Goal: Book appointment/travel/reservation

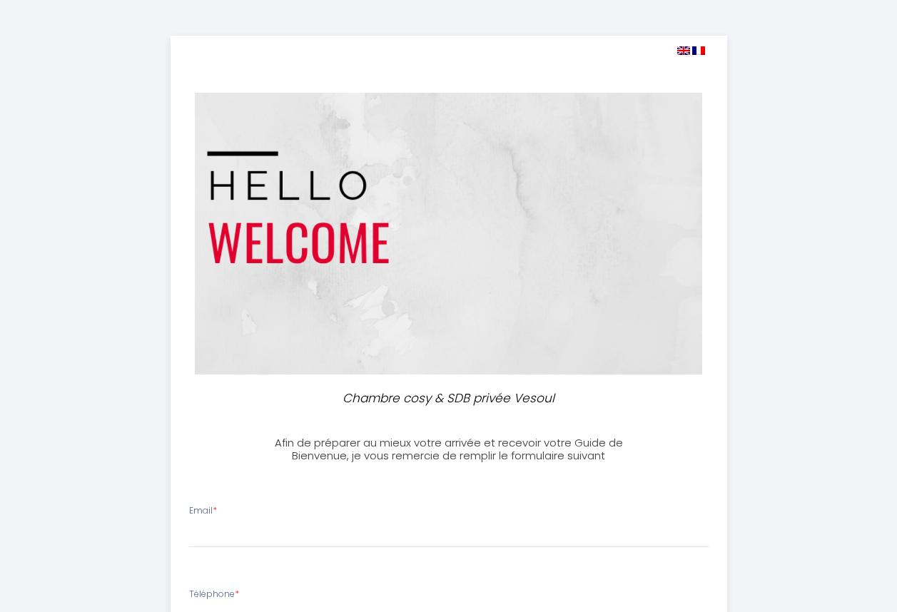
select select
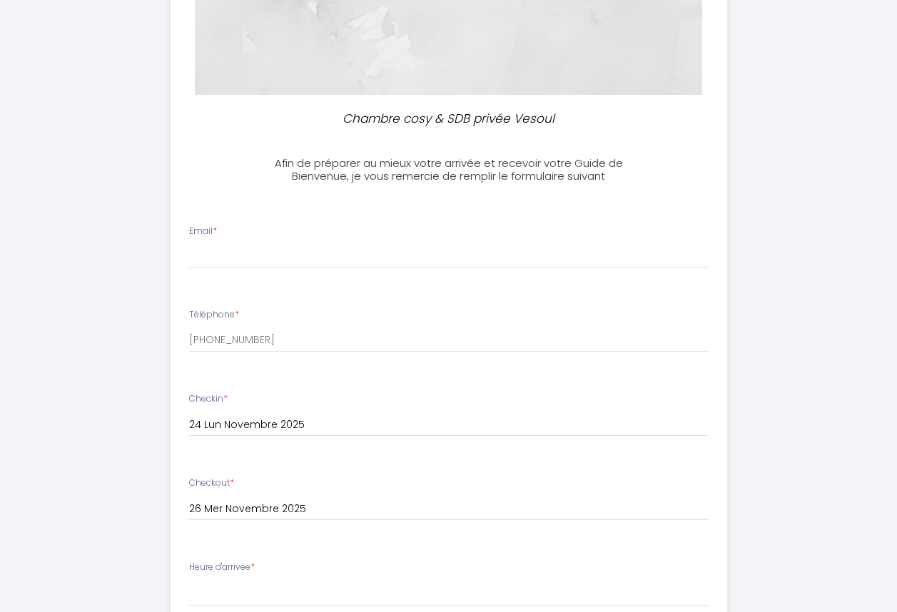
scroll to position [286, 0]
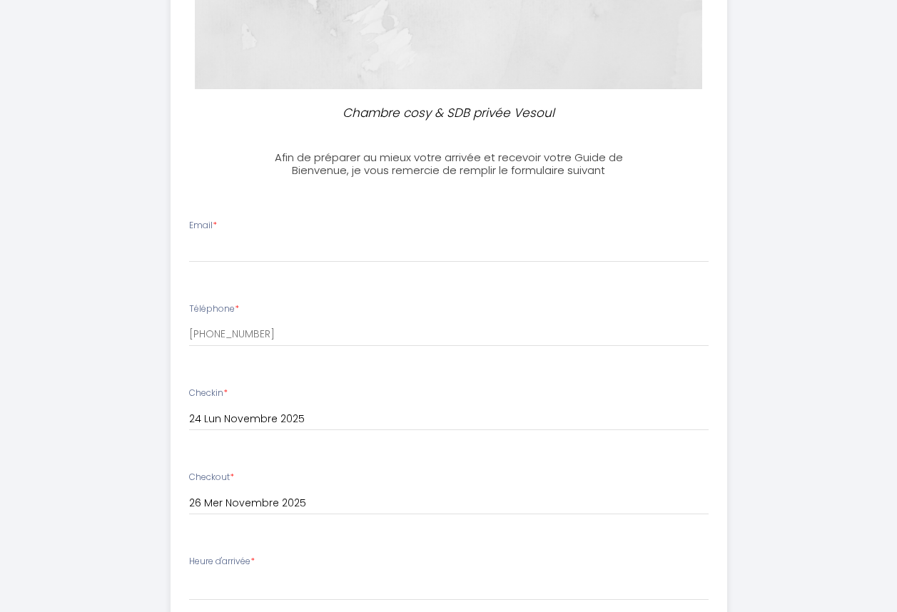
click at [260, 229] on div "Email *" at bounding box center [448, 241] width 538 height 44
click at [283, 241] on input "Email *" at bounding box center [449, 250] width 520 height 26
type input "[EMAIL_ADDRESS][DOMAIN_NAME]"
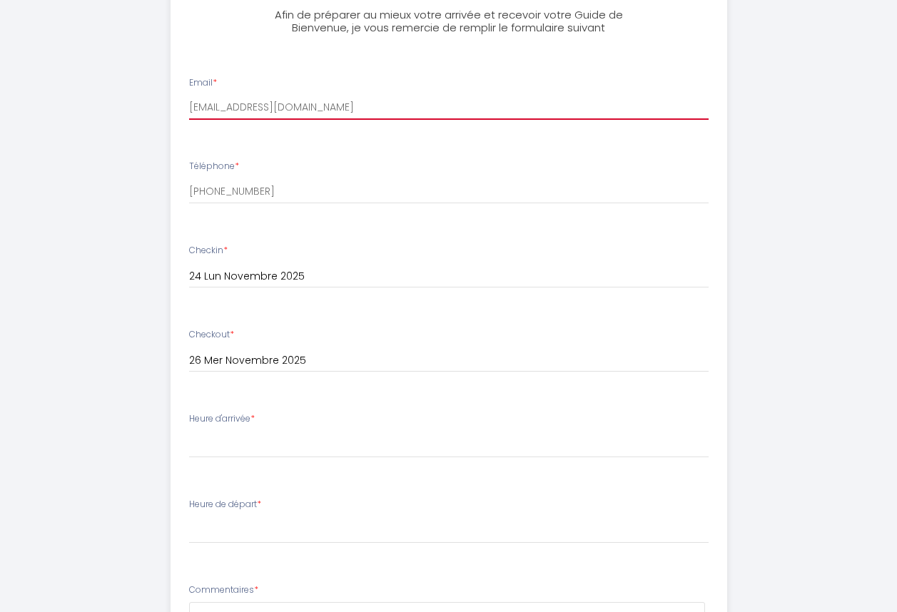
scroll to position [500, 0]
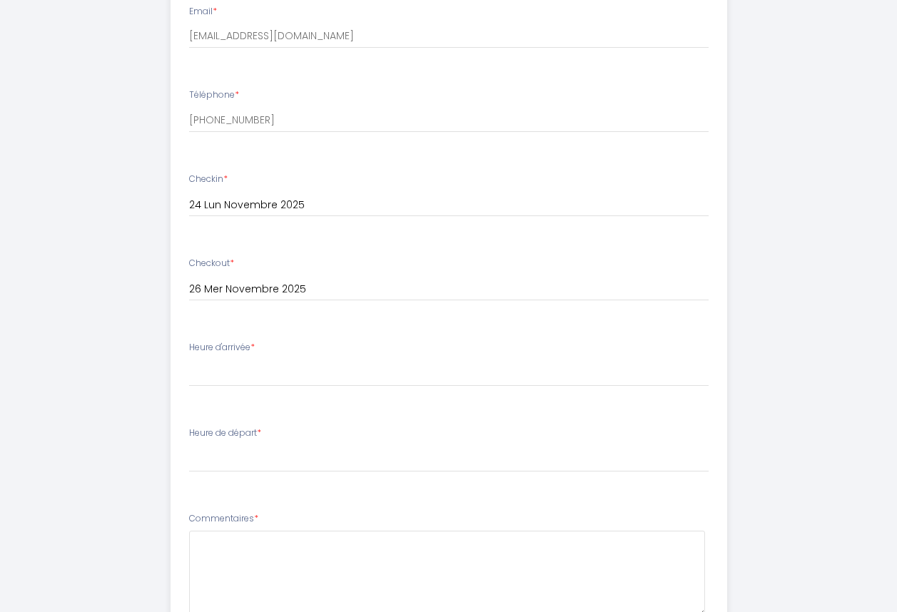
click at [261, 348] on div "Heure d'arrivée * 17:00 17:30 18:00 18:30 19:00 19:30 20:00 20:30 21:00 21:30 2…" at bounding box center [449, 364] width 520 height 46
click at [232, 346] on label "Heure d'arrivée *" at bounding box center [222, 348] width 66 height 14
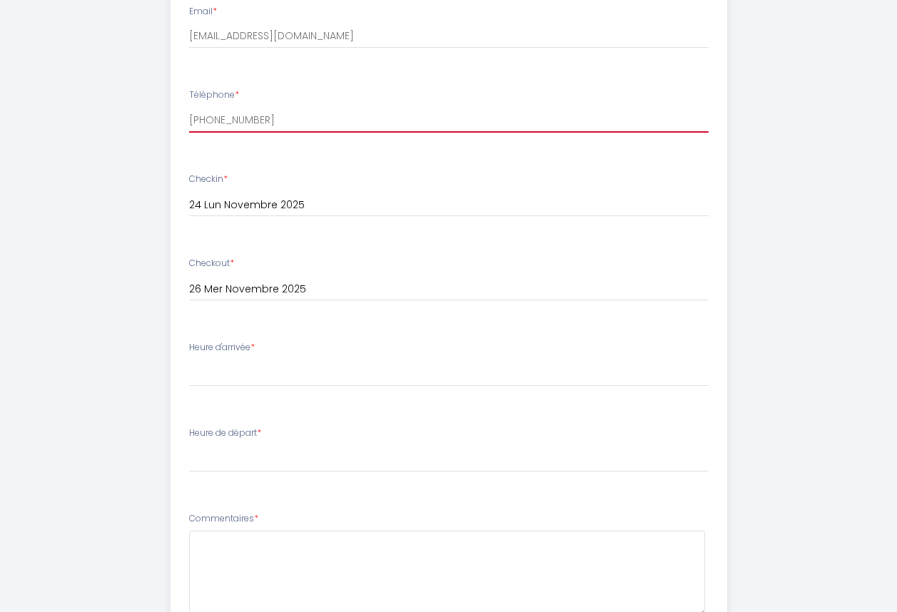
click at [247, 111] on input "[PHONE_NUMBER]" at bounding box center [449, 120] width 520 height 26
click at [275, 115] on input "[PHONE_NUMBER]" at bounding box center [449, 120] width 520 height 26
type input "+"
type input "0680306636"
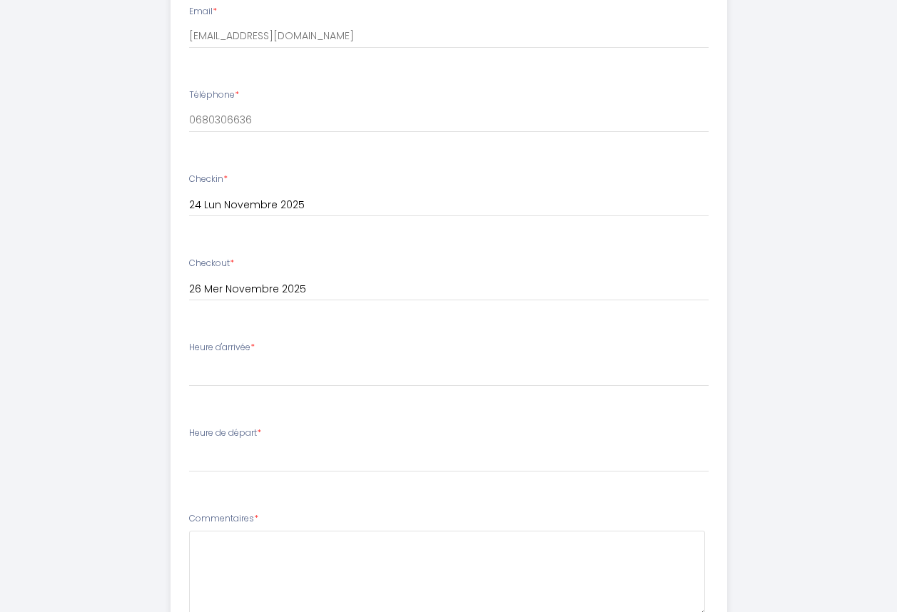
click at [227, 203] on input "24 Lun Novembre 2025" at bounding box center [449, 205] width 520 height 19
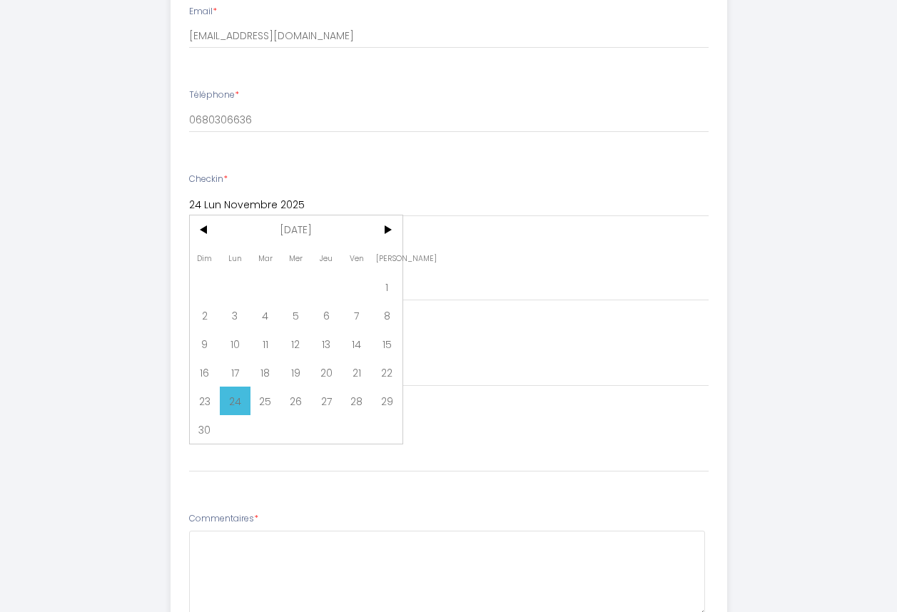
click at [525, 272] on div "Checkout * 26 Mer Novembre 2025 < [DATE] > Dim Lun Mar Mer Jeu Ven Sam 1 2 3 4 …" at bounding box center [449, 279] width 520 height 44
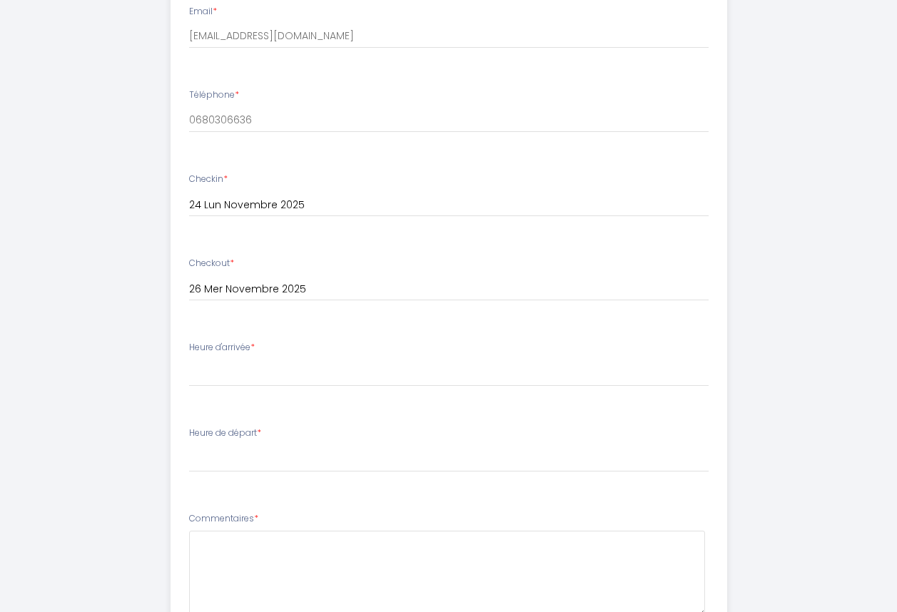
click at [259, 350] on div "Heure d'arrivée * 17:00 17:30 18:00 18:30 19:00 19:30 20:00 20:30 21:00 21:30 2…" at bounding box center [449, 364] width 520 height 46
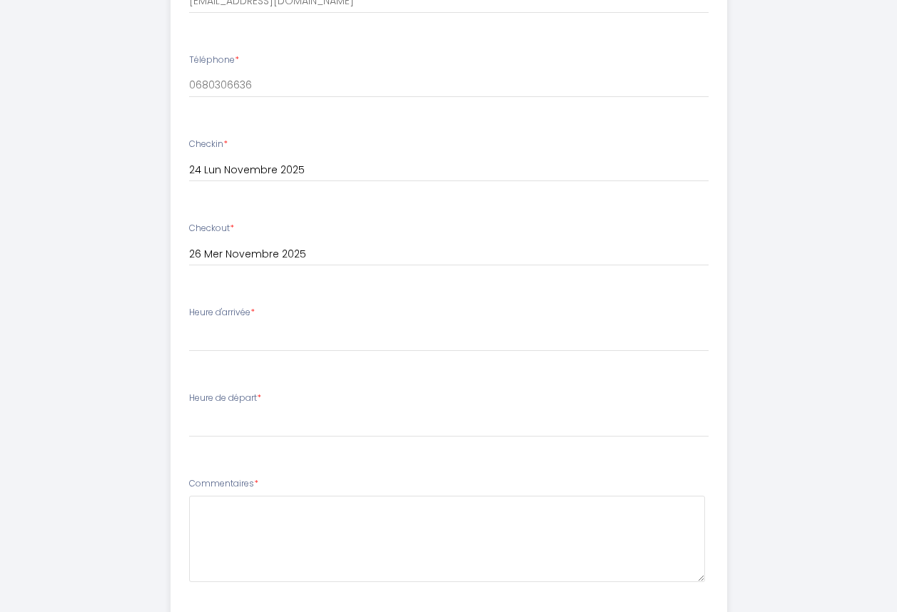
scroll to position [485, 0]
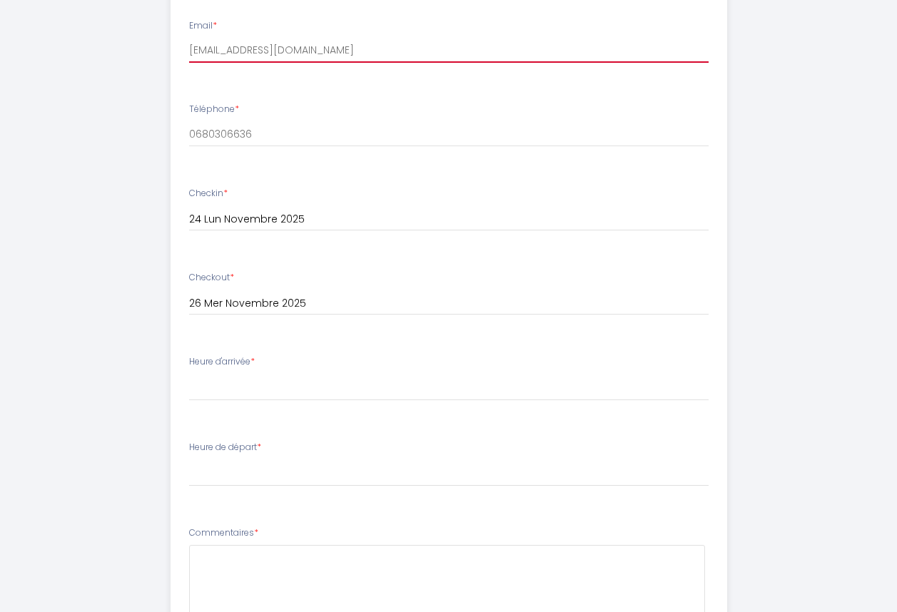
click at [386, 51] on input "[EMAIL_ADDRESS][DOMAIN_NAME]" at bounding box center [449, 50] width 520 height 26
click at [255, 364] on span "*" at bounding box center [253, 361] width 4 height 12
drag, startPoint x: 257, startPoint y: 364, endPoint x: 365, endPoint y: 370, distance: 107.9
click at [365, 370] on div "Heure d'arrivée * 17:00 17:30 18:00 18:30 19:00 19:30 20:00 20:30 21:00 21:30 2…" at bounding box center [449, 378] width 520 height 46
click at [348, 362] on div "Heure d'arrivée * 17:00 17:30 18:00 18:30 19:00 19:30 20:00 20:30 21:00 21:30 2…" at bounding box center [449, 378] width 520 height 46
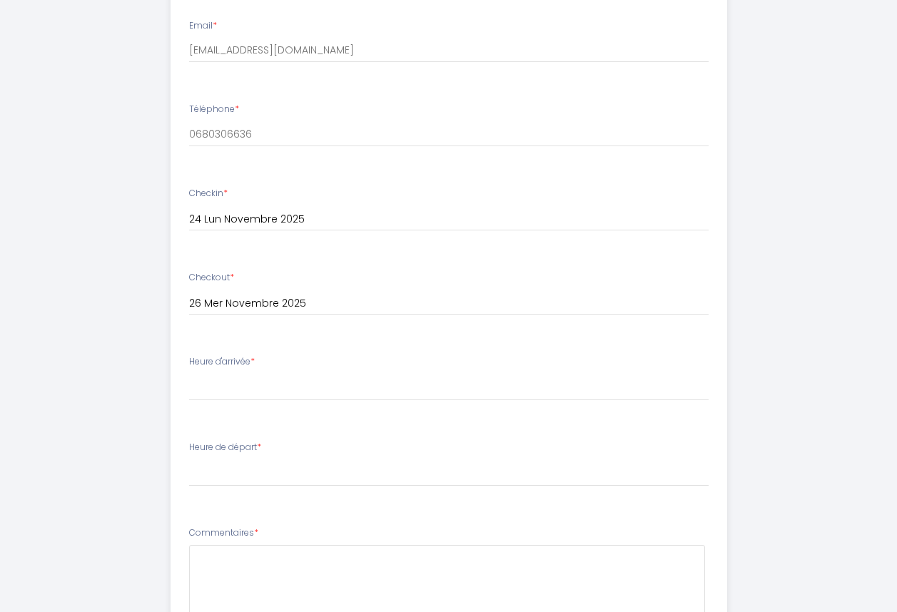
drag, startPoint x: 231, startPoint y: 448, endPoint x: 223, endPoint y: 438, distance: 12.9
click at [229, 448] on label "Heure de départ *" at bounding box center [225, 448] width 72 height 14
click at [209, 363] on label "Heure d'arrivée *" at bounding box center [222, 362] width 66 height 14
click at [213, 363] on label "Heure d'arrivée *" at bounding box center [222, 362] width 66 height 14
drag, startPoint x: 249, startPoint y: 366, endPoint x: 281, endPoint y: 365, distance: 32.2
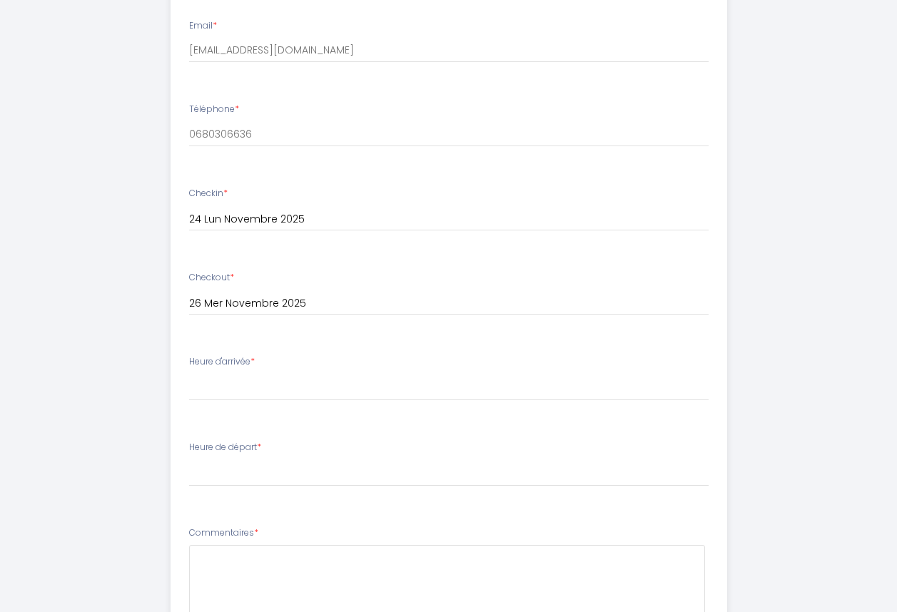
click at [281, 365] on div "Heure d'arrivée * 17:00 17:30 18:00 18:30 19:00 19:30 20:00 20:30 21:00 21:30 2…" at bounding box center [449, 378] width 520 height 46
click at [580, 358] on div "Heure d'arrivée * 17:00 17:30 18:00 18:30 19:00 19:30 20:00 20:30 21:00 21:30 2…" at bounding box center [449, 378] width 520 height 46
click at [418, 356] on div "Heure d'arrivée * 17:00 17:30 18:00 18:30 19:00 19:30 20:00 20:30 21:00 21:30 2…" at bounding box center [449, 378] width 520 height 46
click at [360, 443] on div "Heure de départ * 00:00 00:30 01:00 01:30 02:00 02:30 03:00 03:30 04:00 04:30 0…" at bounding box center [449, 464] width 520 height 46
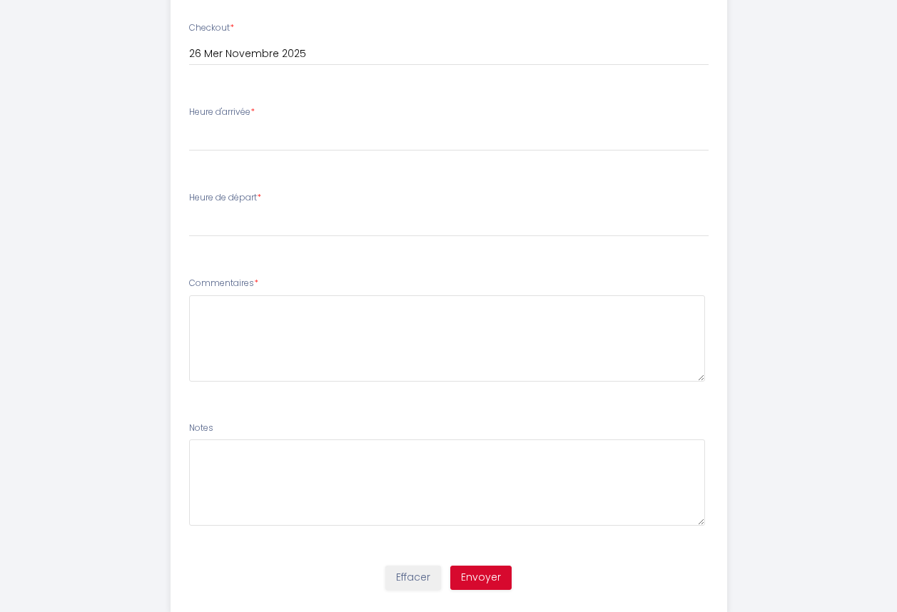
scroll to position [771, 0]
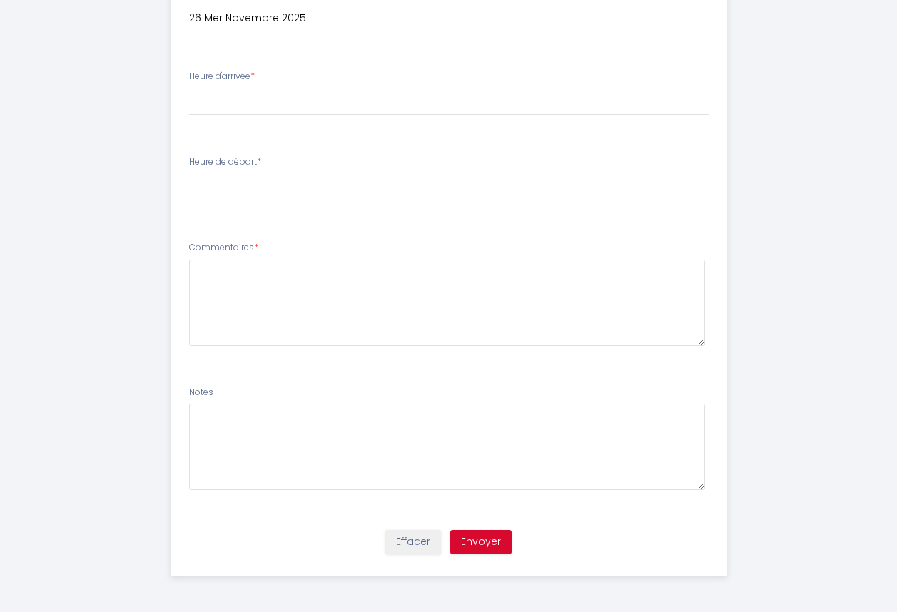
click at [216, 78] on label "Heure d'arrivée *" at bounding box center [222, 77] width 66 height 14
click at [314, 79] on div "Heure d'arrivée * 17:00 17:30 18:00 18:30 19:00 19:30 20:00 20:30 21:00 21:30 2…" at bounding box center [449, 93] width 520 height 46
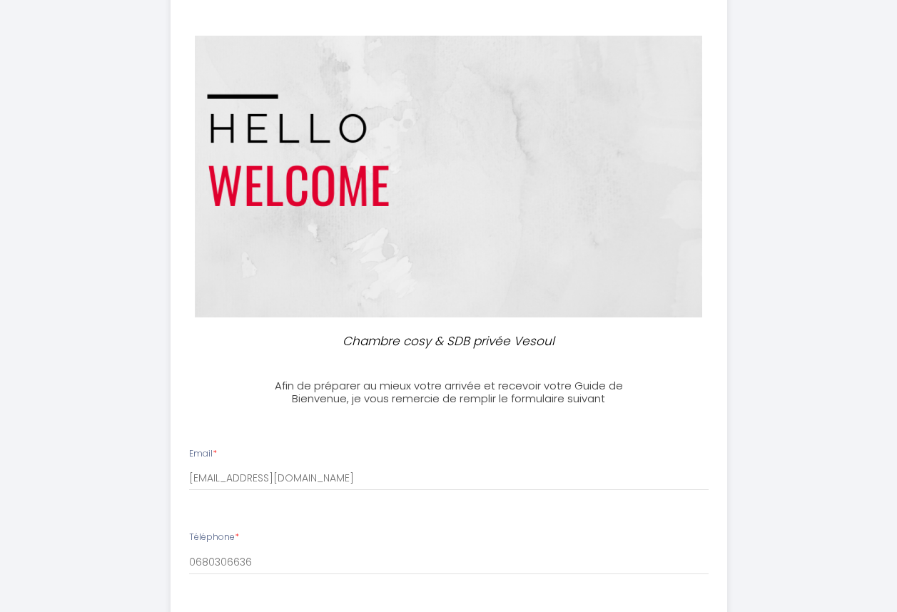
scroll to position [0, 0]
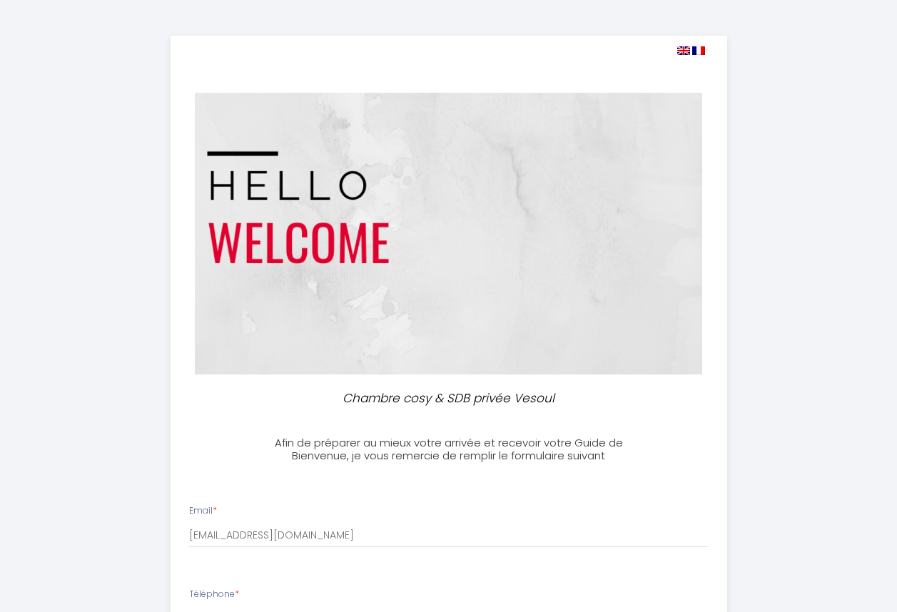
click at [697, 48] on img at bounding box center [698, 50] width 13 height 9
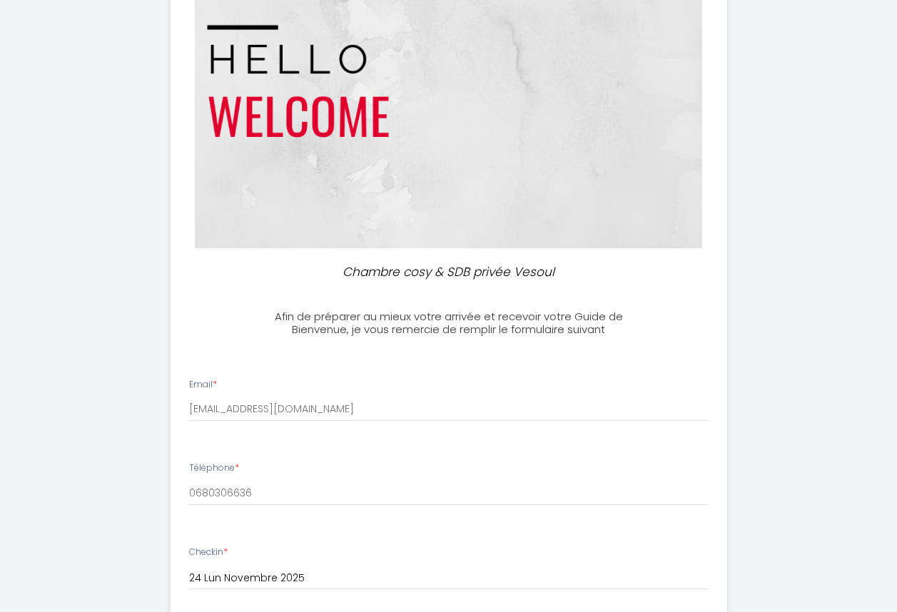
scroll to position [286, 0]
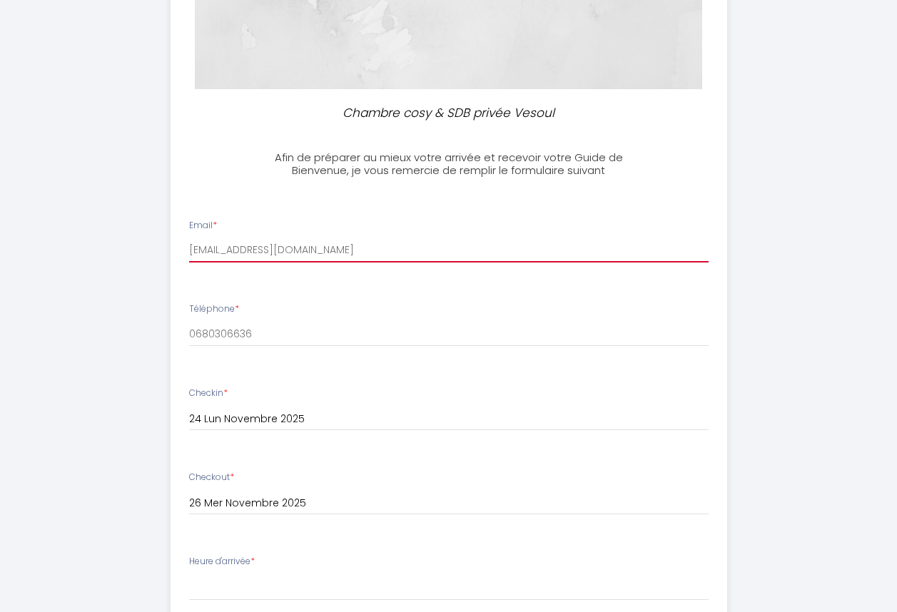
click at [397, 255] on input "[EMAIL_ADDRESS][DOMAIN_NAME]" at bounding box center [449, 250] width 520 height 26
type input "f"
type input "F"
type input "[EMAIL_ADDRESS][DOMAIN_NAME]"
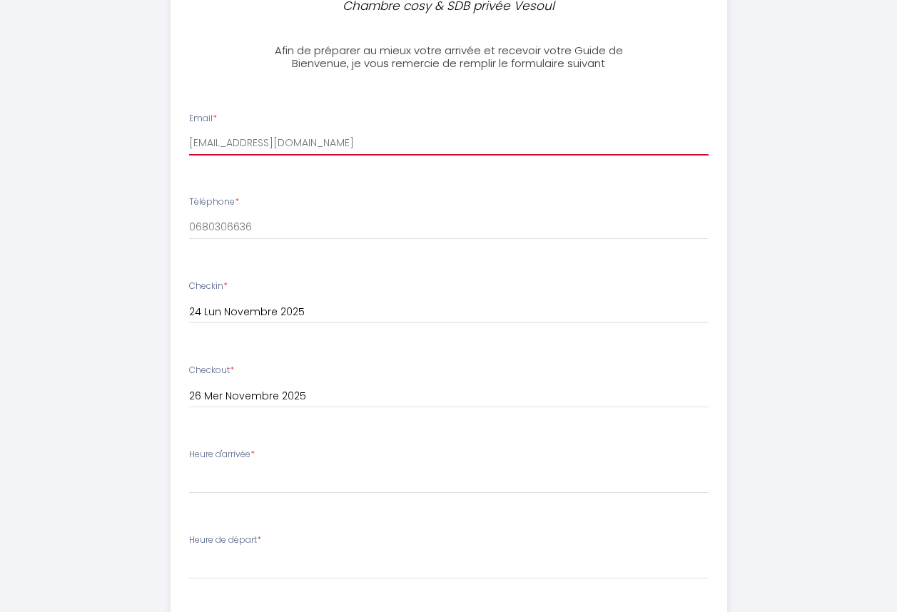
scroll to position [428, 0]
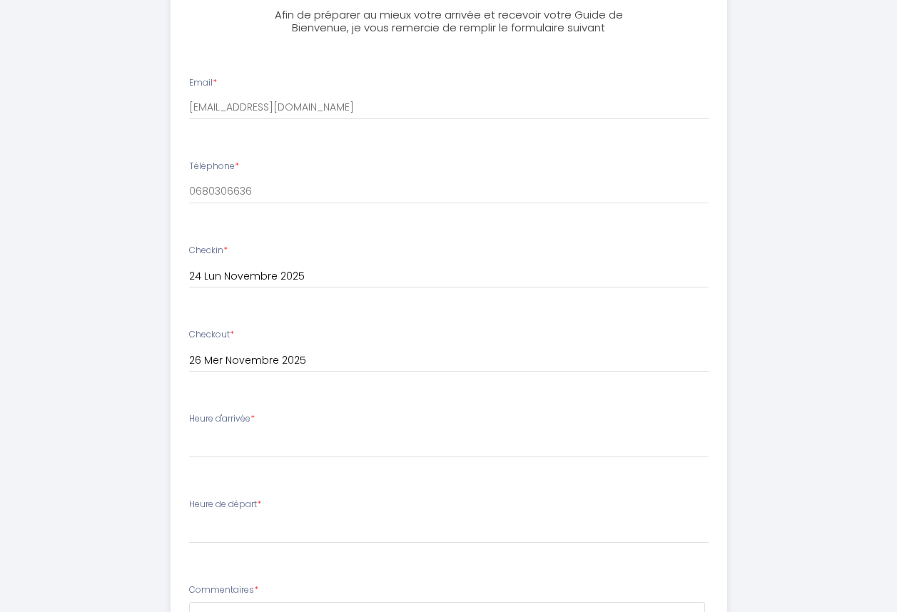
click at [226, 420] on label "Heure d'arrivée *" at bounding box center [222, 420] width 66 height 14
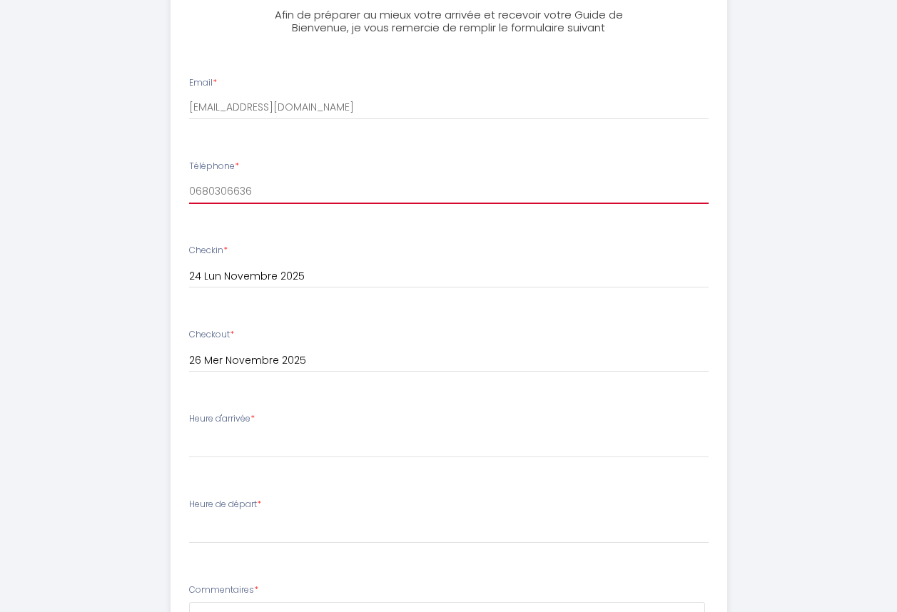
click at [262, 189] on input "0680306636" at bounding box center [449, 191] width 520 height 26
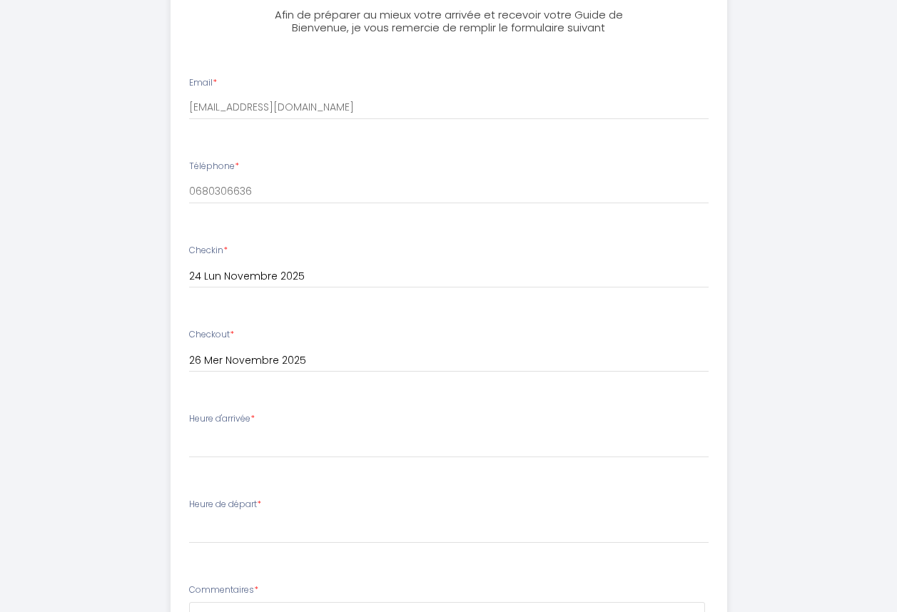
click at [315, 271] on input "24 Lun Novembre 2025" at bounding box center [449, 277] width 520 height 19
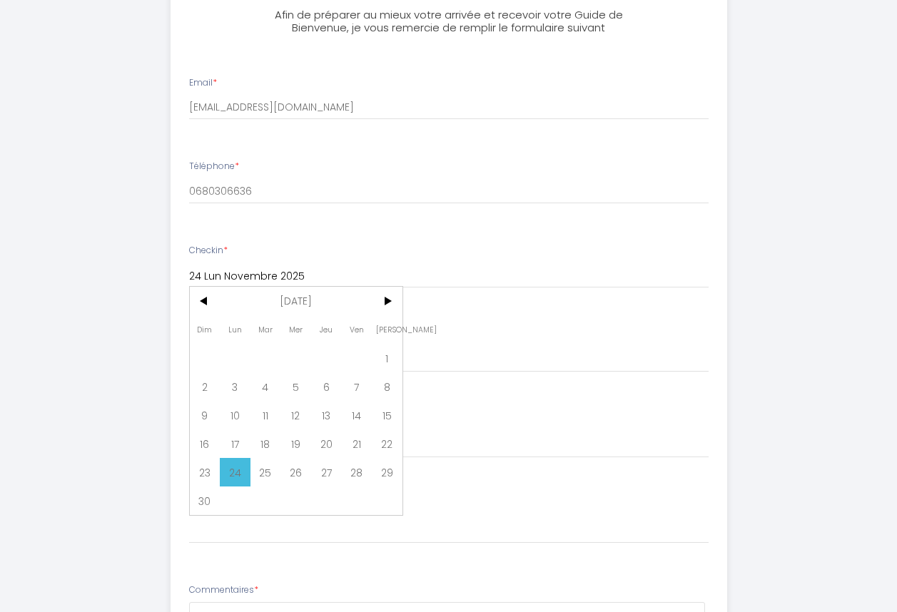
drag, startPoint x: 445, startPoint y: 336, endPoint x: 438, endPoint y: 341, distance: 9.3
click at [441, 339] on div "Checkout * 26 Mer Novembre 2025 < [DATE] > Dim Lun Mar Mer Jeu Ven Sam 1 2 3 4 …" at bounding box center [449, 350] width 520 height 44
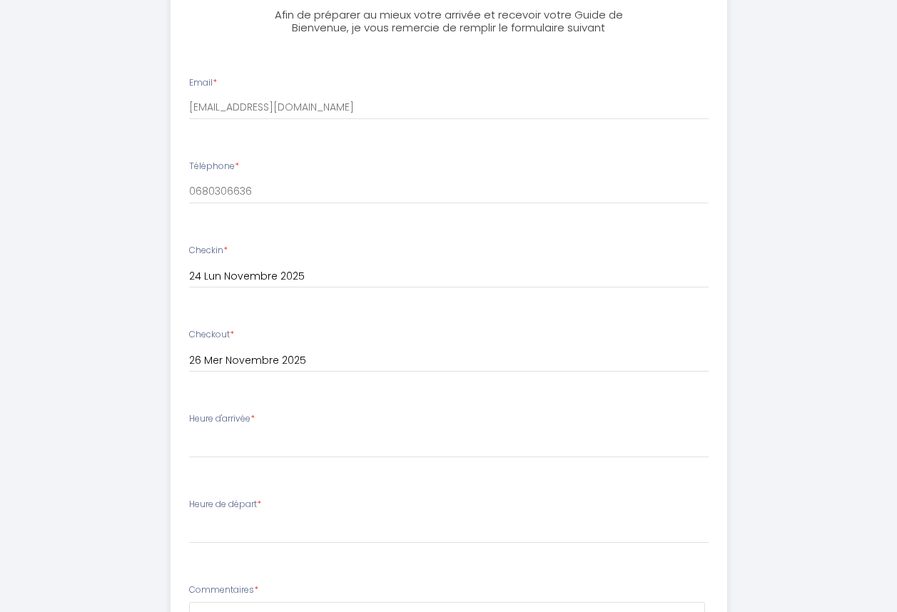
click at [316, 286] on input "26 Mer Novembre 2025" at bounding box center [449, 277] width 520 height 19
click at [454, 399] on ul "Email * [EMAIL_ADDRESS][DOMAIN_NAME] Téléphone * 0680306636 Checkin * 24 Lun No…" at bounding box center [448, 462] width 574 height 806
click at [241, 422] on label "Heure d'arrivée *" at bounding box center [222, 420] width 66 height 14
click at [281, 418] on div "Heure d'arrivée * 17:00 17:30 18:00 18:30 19:00 19:30 20:00 20:30 21:00 21:30 2…" at bounding box center [449, 436] width 520 height 46
click at [295, 496] on li "Heure de départ * 00:00 00:30 01:00 01:30 02:00 02:30 03:00 03:30 04:00 04:30 0…" at bounding box center [448, 528] width 555 height 77
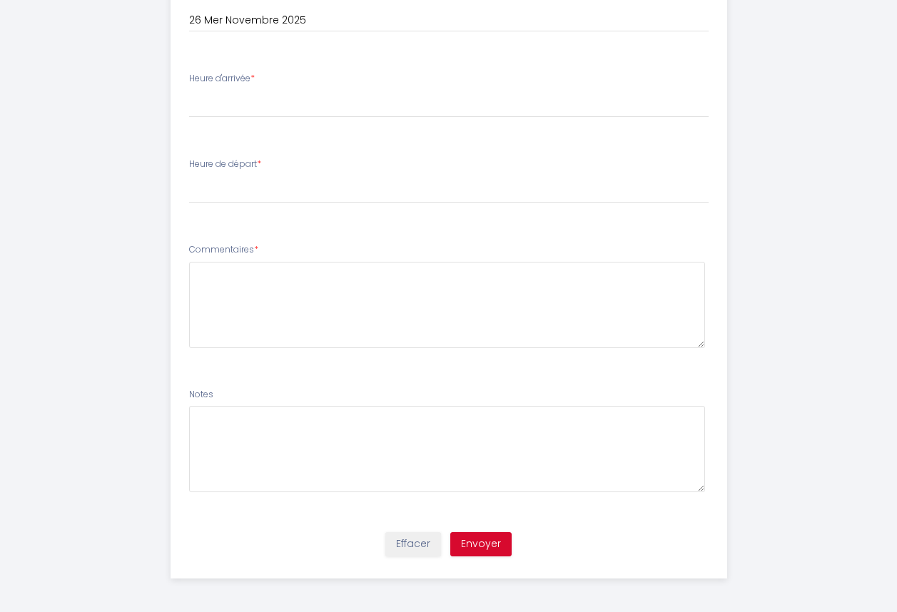
scroll to position [771, 0]
click at [478, 535] on button "Envoyer" at bounding box center [480, 542] width 61 height 24
drag, startPoint x: 303, startPoint y: 77, endPoint x: 297, endPoint y: 82, distance: 7.6
click at [303, 80] on div "Heure d'arrivée * 17:00 17:30 18:00 18:30 19:00 19:30 20:00 20:30 21:00 21:30 2…" at bounding box center [449, 93] width 520 height 46
click at [295, 82] on div "Heure d'arrivée * 17:00 17:30 18:00 18:30 19:00 19:30 20:00 20:30 21:00 21:30 2…" at bounding box center [449, 93] width 520 height 46
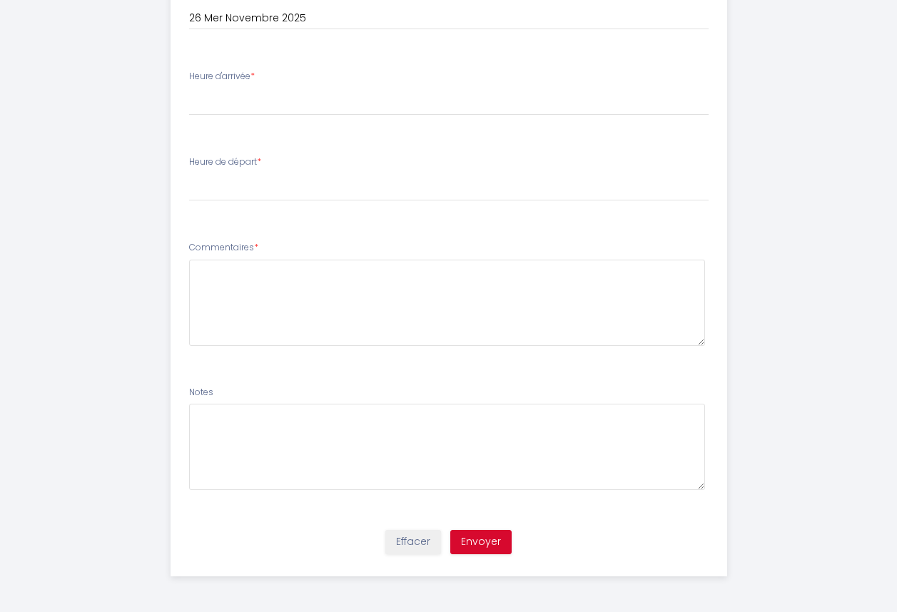
click at [290, 80] on div "Heure d'arrivée * 17:00 17:30 18:00 18:30 19:00 19:30 20:00 20:30 21:00 21:30 2…" at bounding box center [449, 93] width 520 height 46
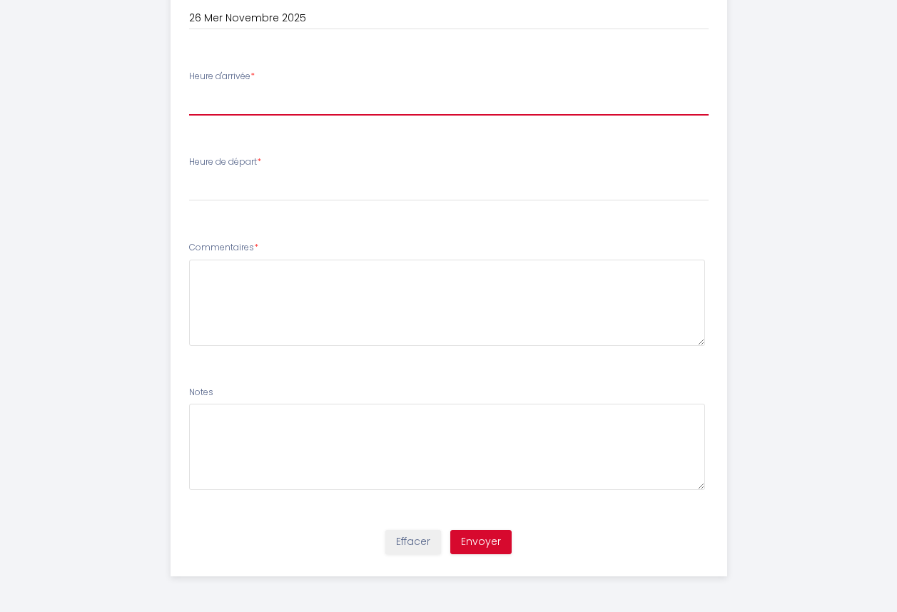
click at [273, 108] on select "17:00 17:30 18:00 18:30 19:00 19:30 20:00 20:30 21:00 21:30 22:00 22:30 23:00" at bounding box center [449, 102] width 520 height 27
click at [281, 107] on select "17:00 17:30 18:00 18:30 19:00 19:30 20:00 20:30 21:00 21:30 22:00 22:30 23:00" at bounding box center [449, 102] width 520 height 27
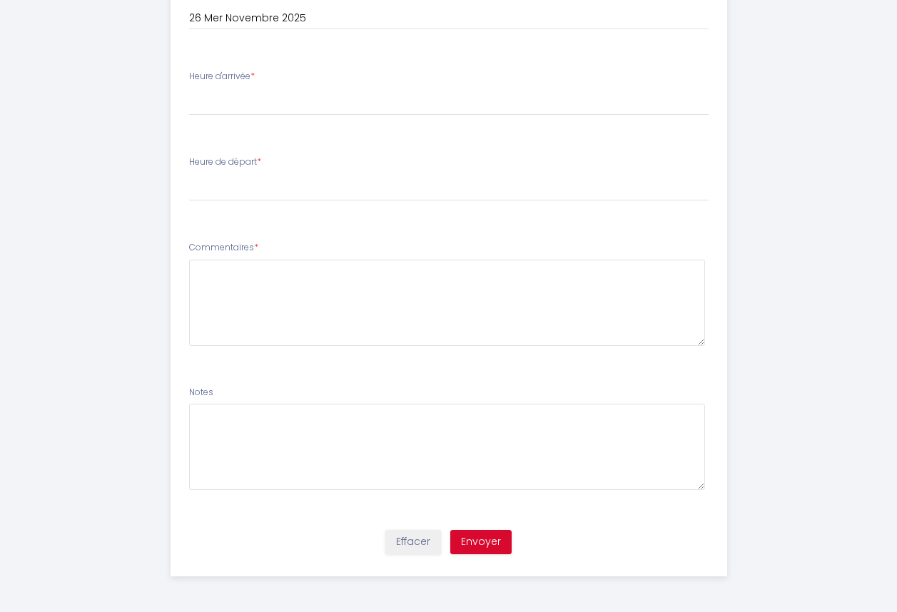
click at [294, 79] on div "Heure d'arrivée * 17:00 17:30 18:00 18:30 19:00 19:30 20:00 20:30 21:00 21:30 2…" at bounding box center [449, 93] width 520 height 46
click at [278, 115] on li "Heure d'arrivée * 17:00 17:30 18:00 18:30 19:00 19:30 20:00 20:30 21:00 21:30 2…" at bounding box center [448, 99] width 555 height 77
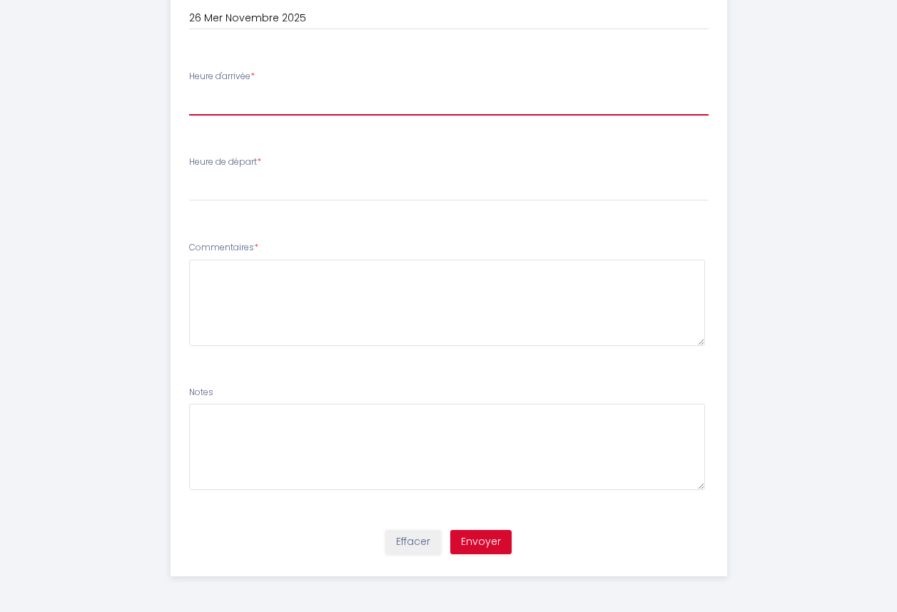
click at [284, 89] on select "17:00 17:30 18:00 18:30 19:00 19:30 20:00 20:30 21:00 21:30 22:00 22:30 23:00" at bounding box center [449, 102] width 520 height 27
select select "19:00"
click at [189, 89] on select "17:00 17:30 18:00 18:30 19:00 19:30 20:00 20:30 21:00 21:30 22:00 22:30 23:00" at bounding box center [449, 102] width 520 height 27
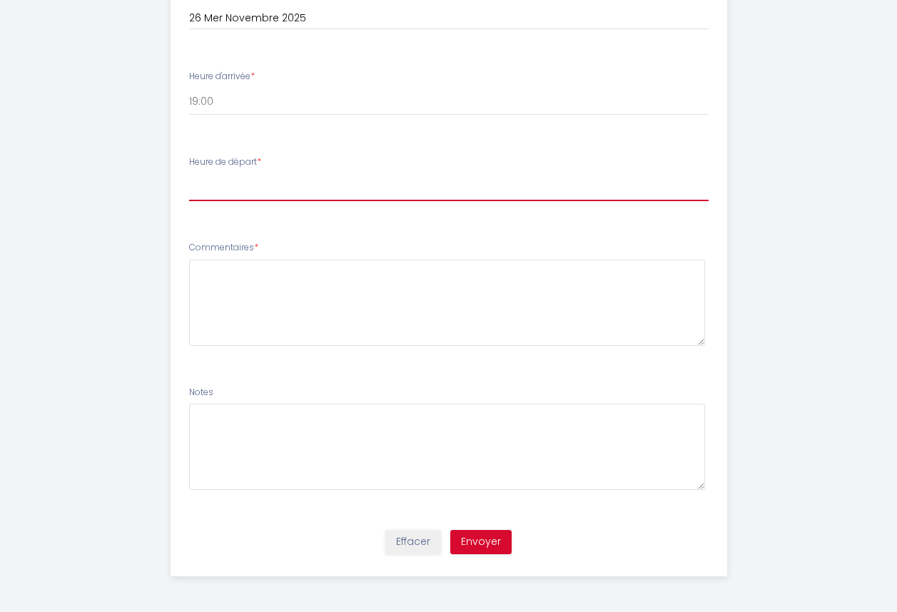
click at [267, 179] on select "00:00 00:30 01:00 01:30 02:00 02:30 03:00 03:30 04:00 04:30 05:00 05:30 06:00 0…" at bounding box center [449, 187] width 520 height 27
select select "09:00"
click at [189, 174] on select "00:00 00:30 01:00 01:30 02:00 02:30 03:00 03:30 04:00 04:30 05:00 05:30 06:00 0…" at bounding box center [449, 187] width 520 height 27
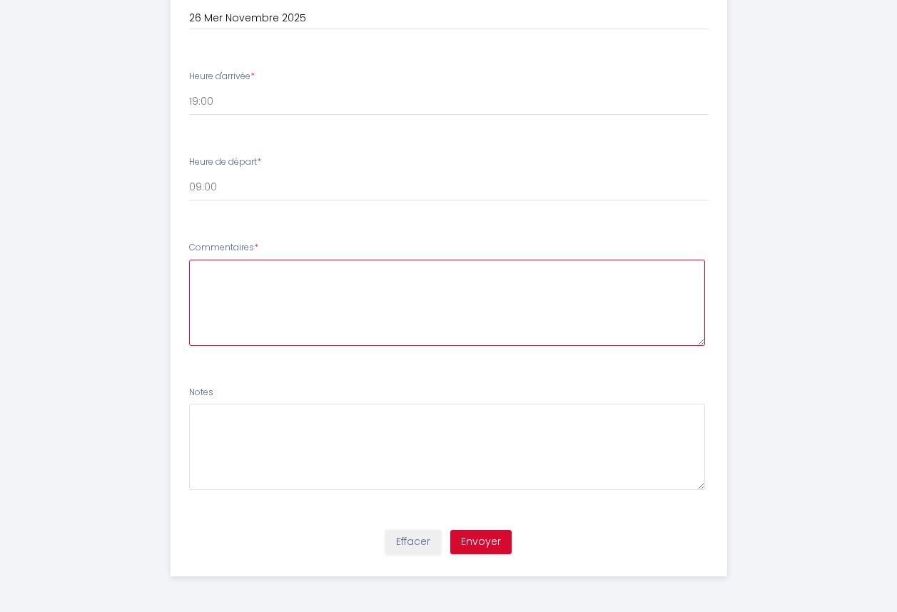
click at [222, 276] on textarea at bounding box center [447, 303] width 516 height 86
type textarea "ras"
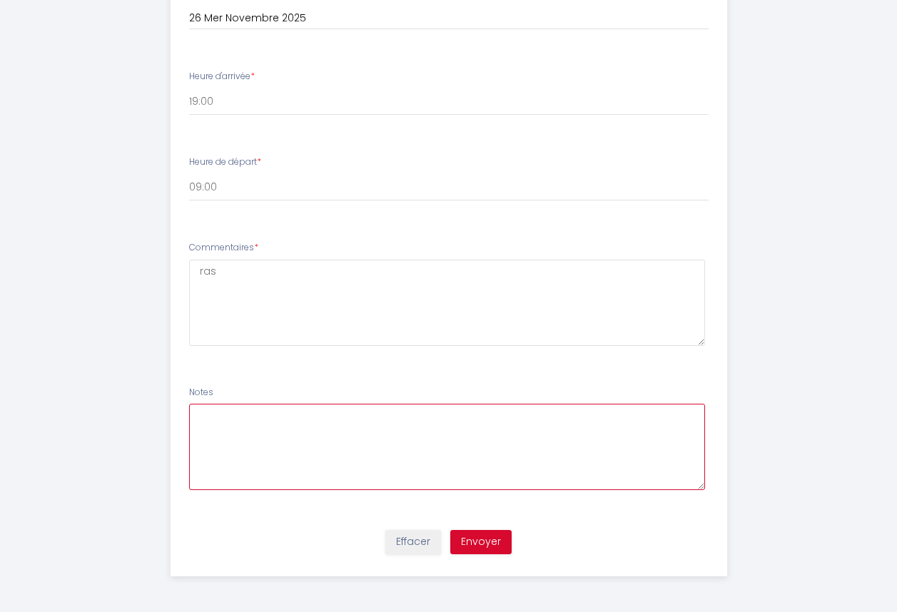
drag, startPoint x: 394, startPoint y: 465, endPoint x: 364, endPoint y: 439, distance: 40.0
click at [394, 464] on textarea at bounding box center [447, 447] width 516 height 86
type textarea "ras"
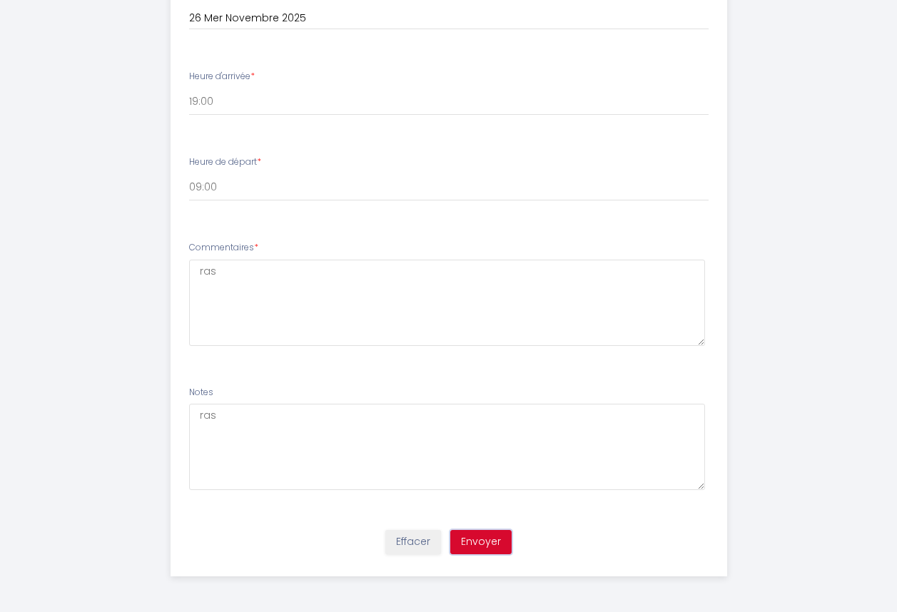
click at [476, 540] on button "Envoyer" at bounding box center [480, 542] width 61 height 24
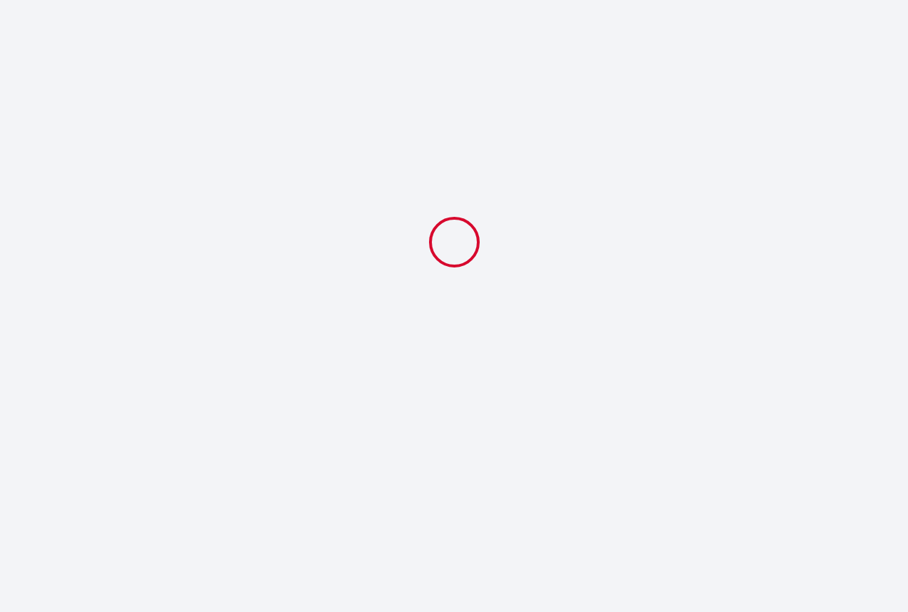
select select "19:00"
select select "09:00"
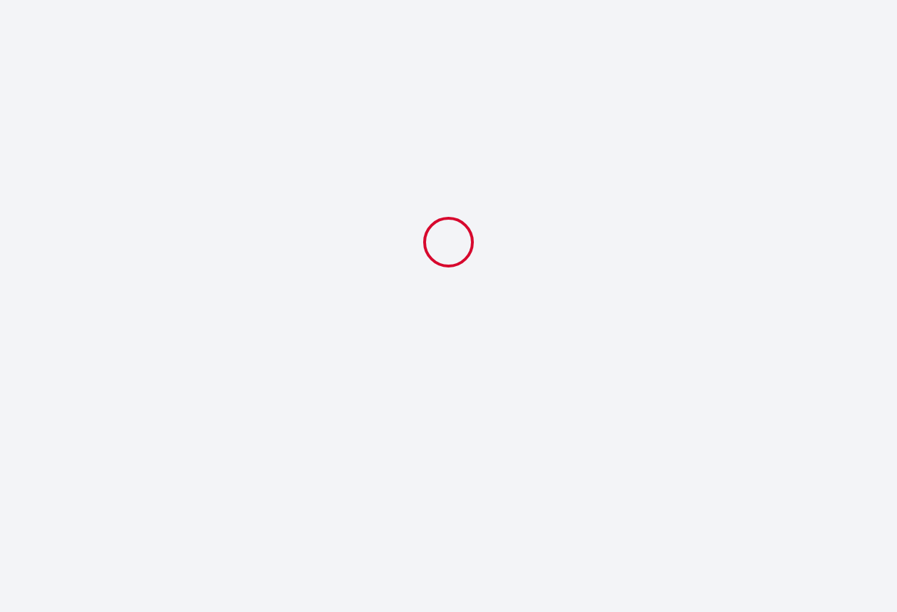
select select
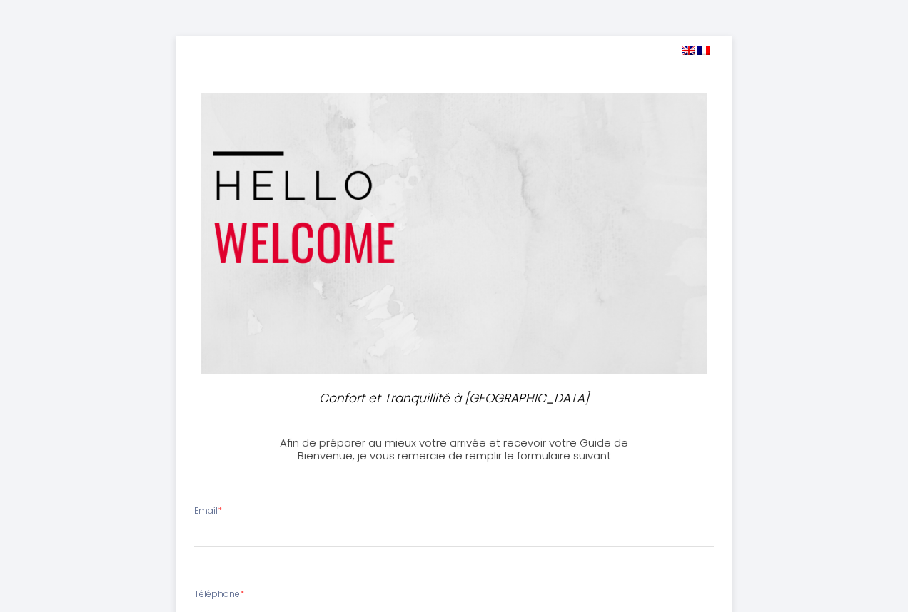
select select
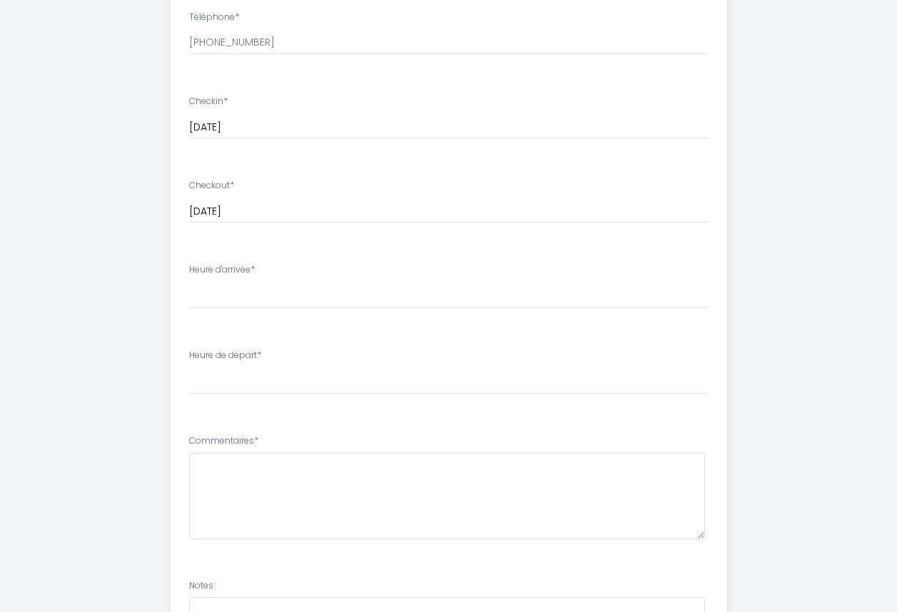
scroll to position [557, 0]
